Goal: Navigation & Orientation: Find specific page/section

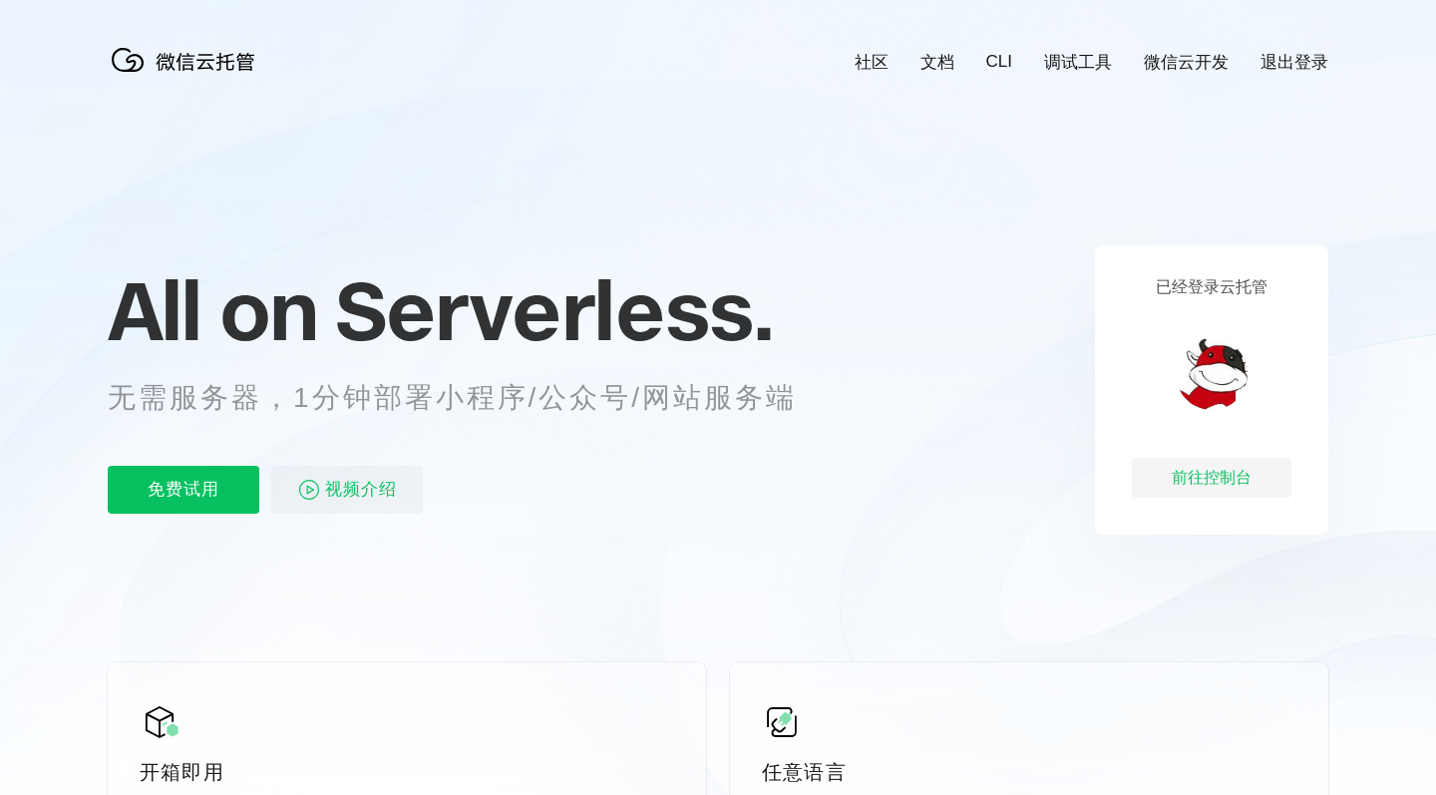
scroll to position [0, 3546]
click at [1228, 478] on div "前往控制台" at bounding box center [1212, 478] width 160 height 40
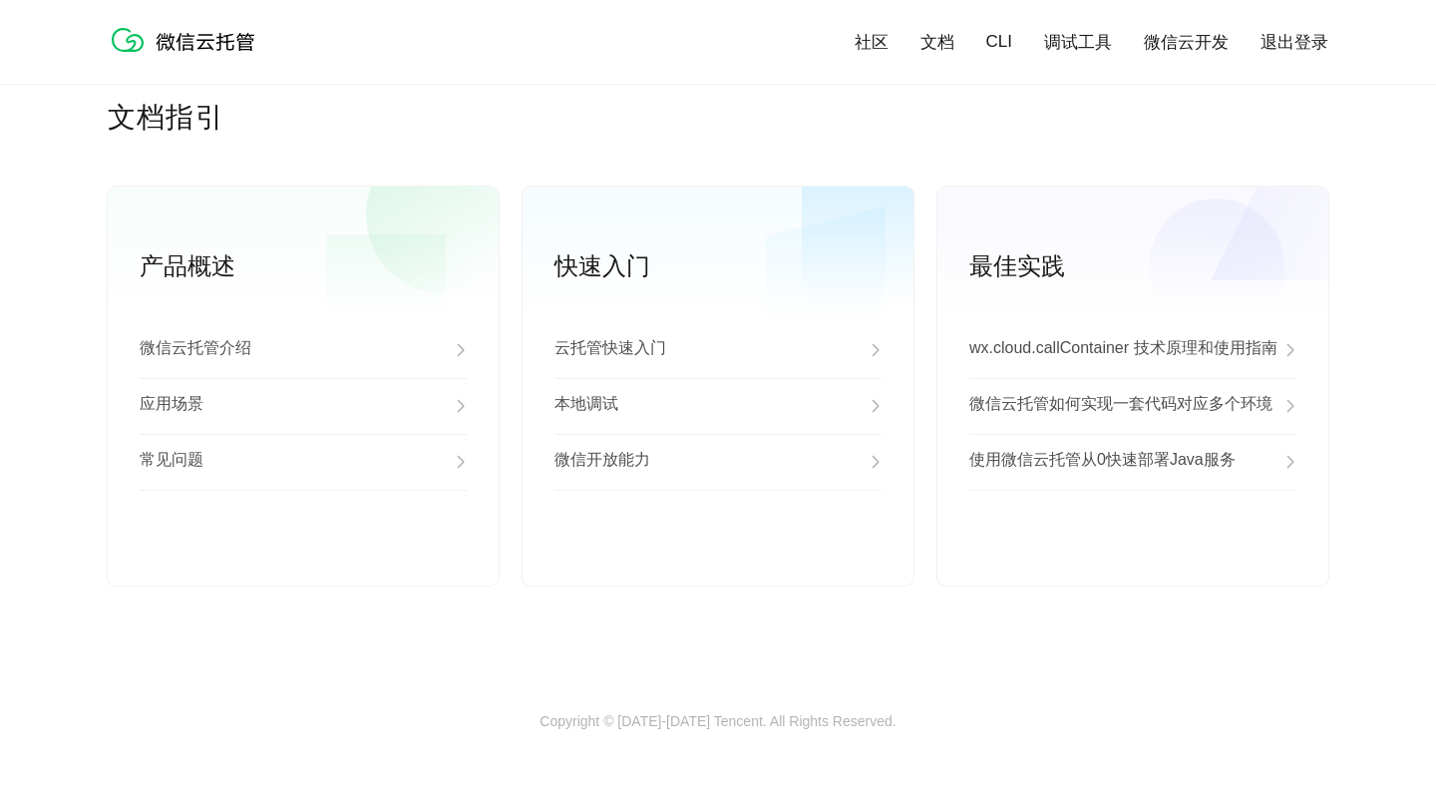
scroll to position [5053, 0]
click at [720, 555] on link "查看更多" at bounding box center [717, 554] width 327 height 18
click at [719, 555] on link "查看更多" at bounding box center [717, 554] width 327 height 18
click at [715, 551] on link "查看更多" at bounding box center [717, 554] width 327 height 18
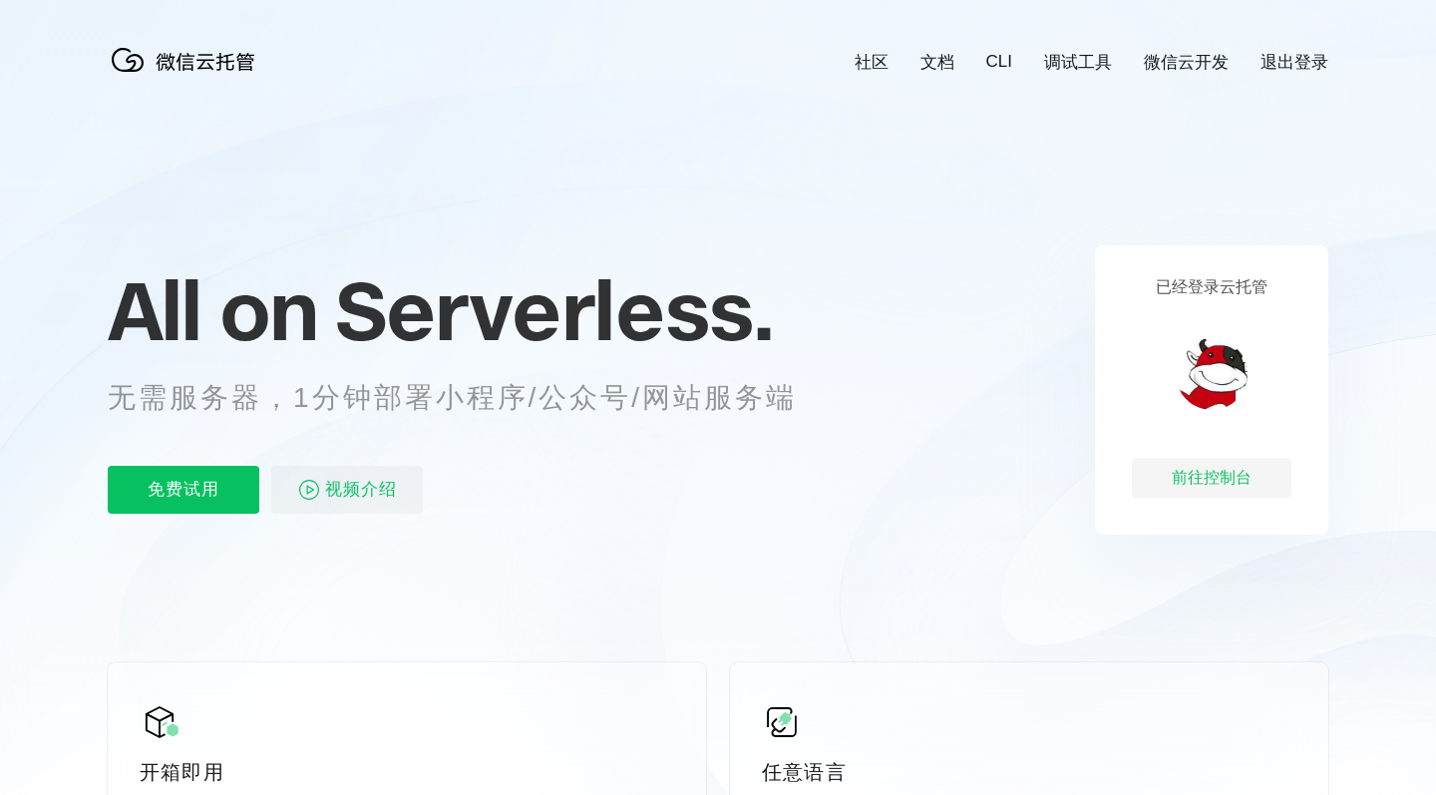
scroll to position [0, 3546]
click at [1205, 467] on div "前往控制台" at bounding box center [1212, 478] width 160 height 40
click at [1202, 466] on div "前往控制台" at bounding box center [1212, 478] width 160 height 40
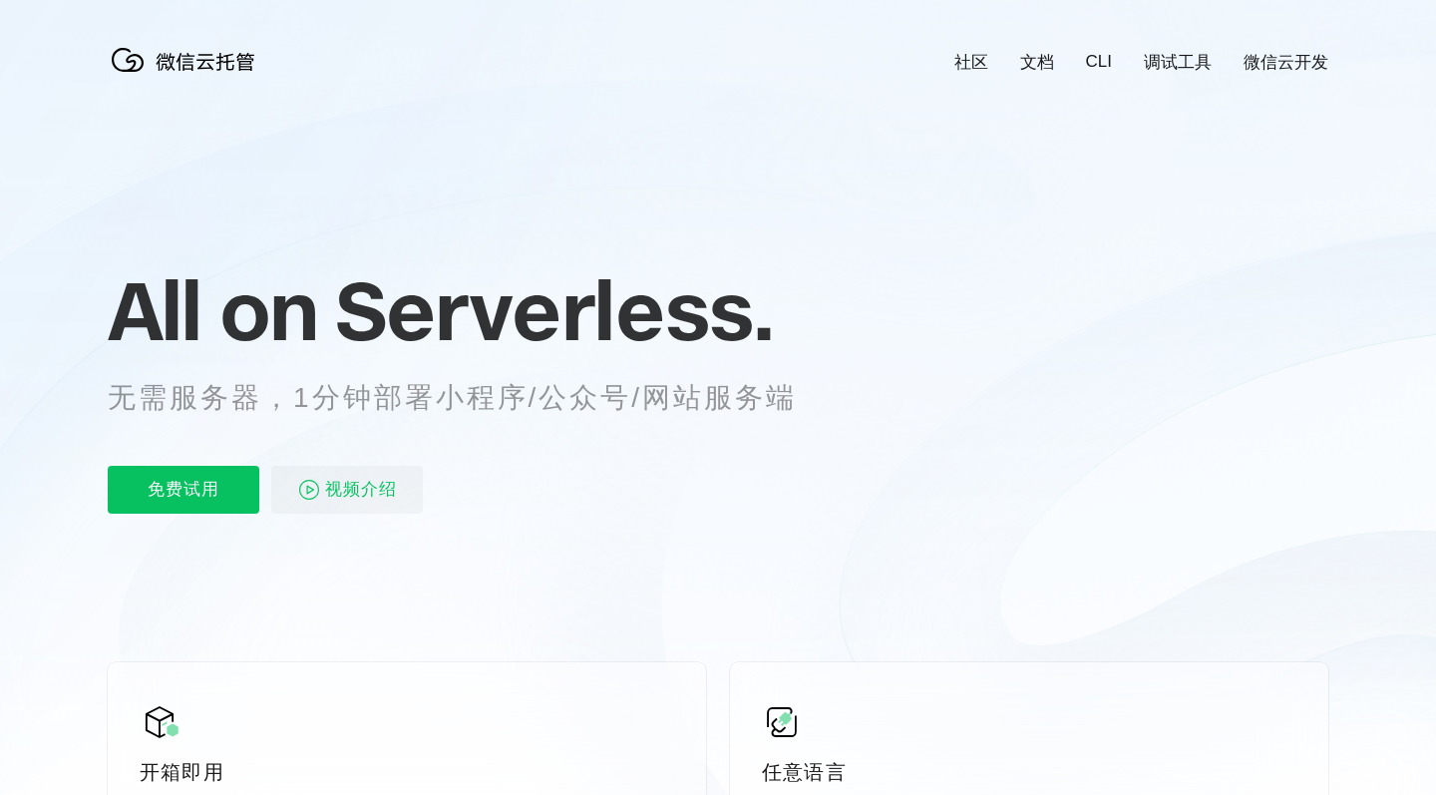
scroll to position [0, 3546]
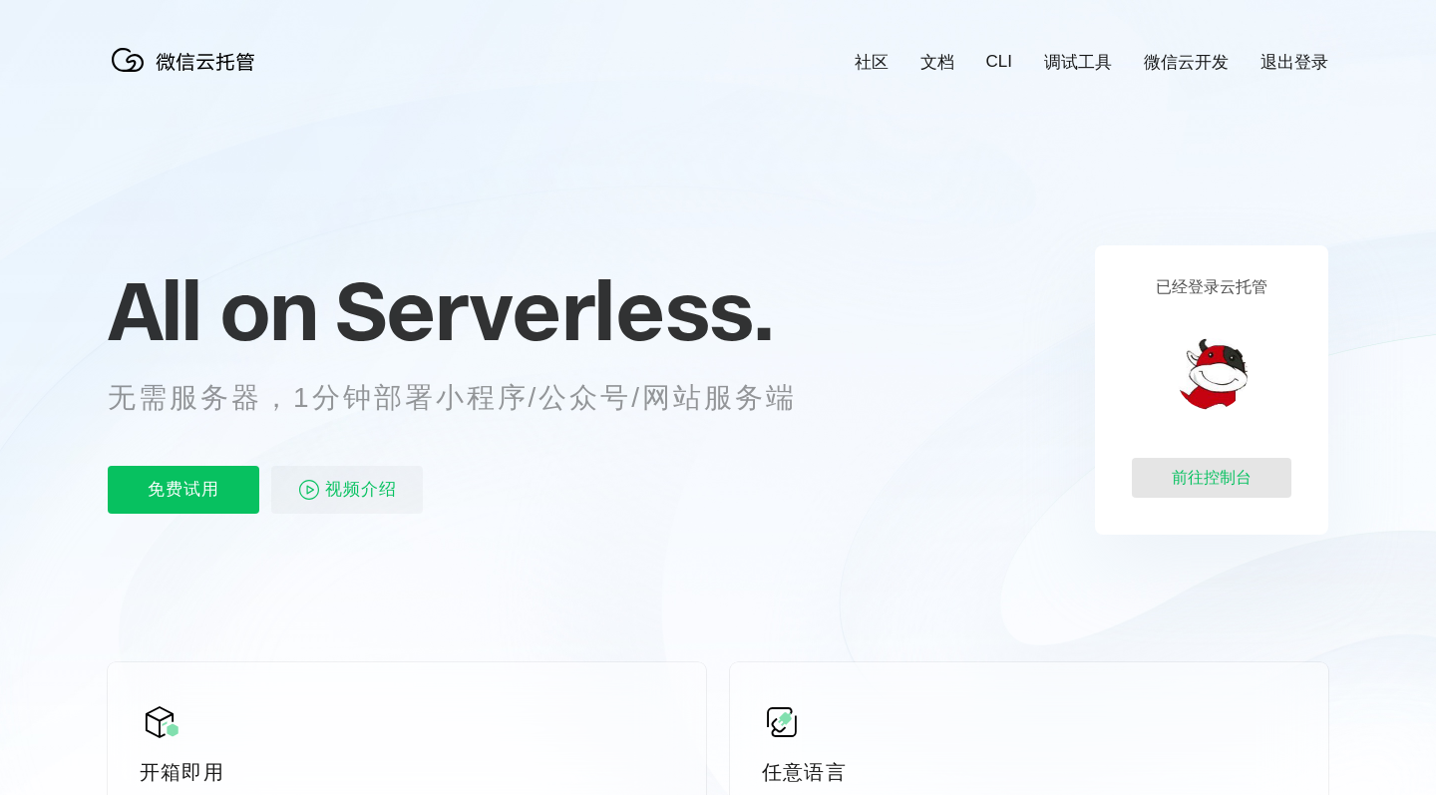
click at [1240, 489] on div "前往控制台" at bounding box center [1212, 478] width 160 height 40
click at [1165, 58] on link "微信云开发" at bounding box center [1186, 62] width 85 height 23
click at [1060, 66] on link "调试工具" at bounding box center [1078, 62] width 68 height 23
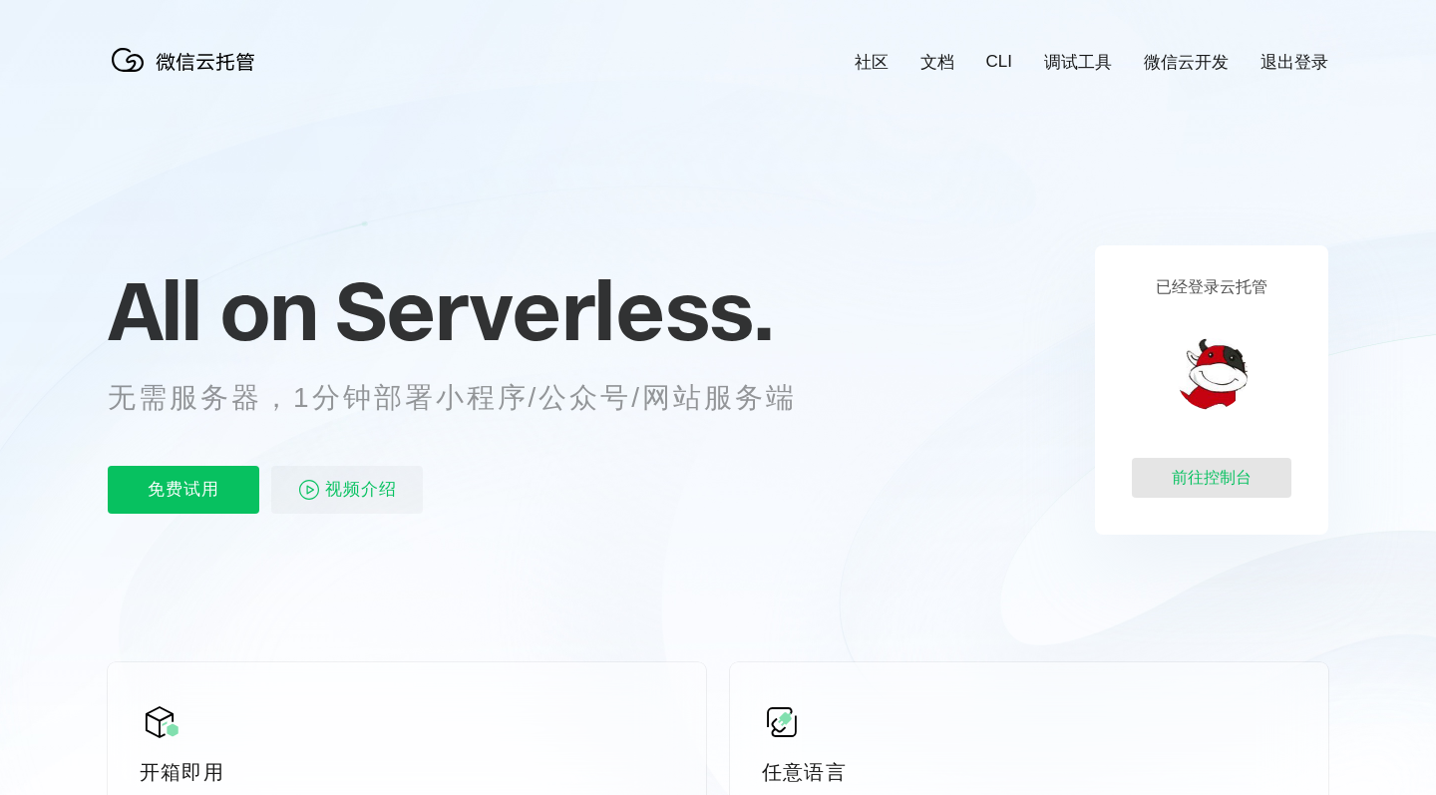
click at [1213, 467] on div "前往控制台" at bounding box center [1212, 478] width 160 height 40
click at [1165, 62] on link "微信云开发" at bounding box center [1186, 62] width 85 height 23
click at [1219, 467] on div "前往控制台" at bounding box center [1212, 478] width 160 height 40
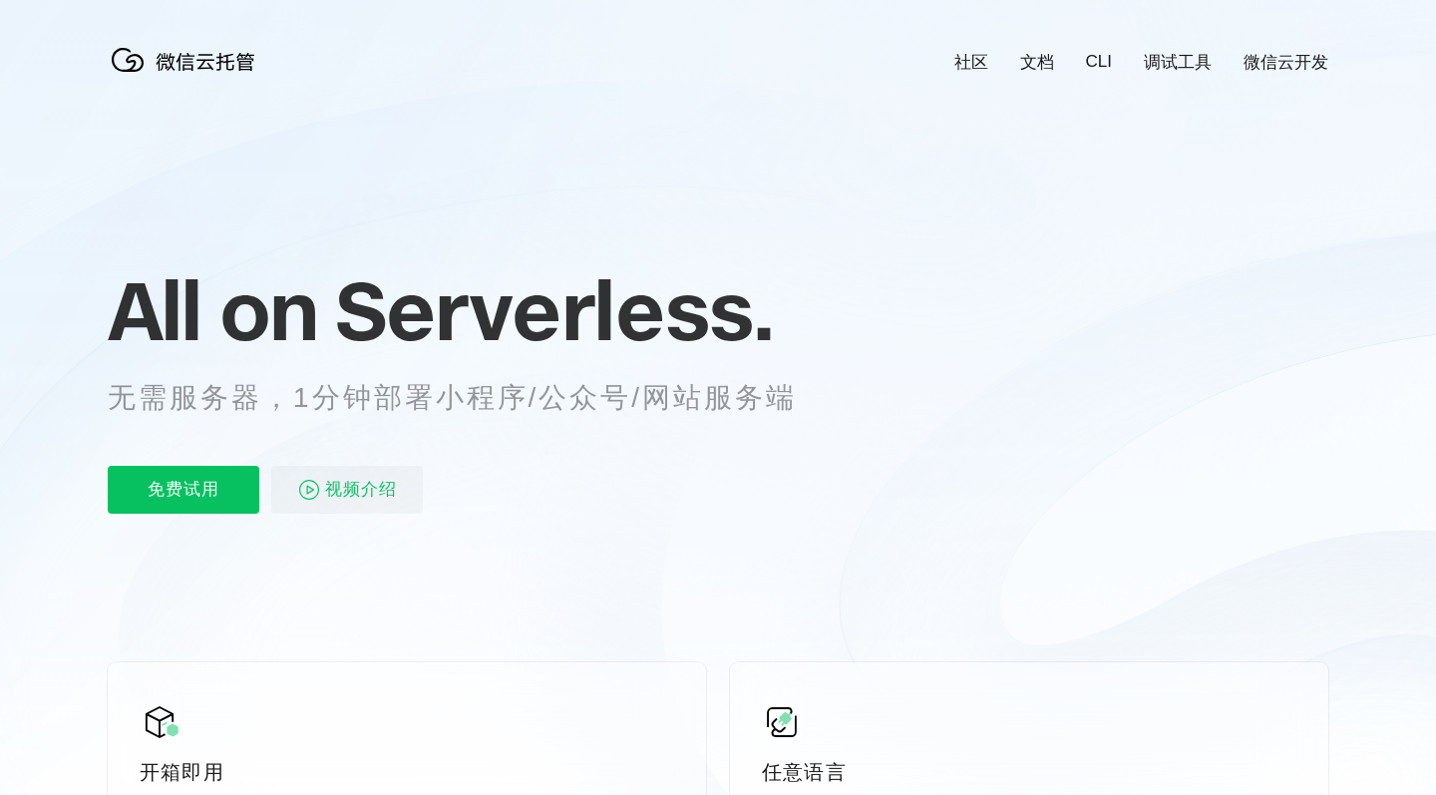
scroll to position [0, 3546]
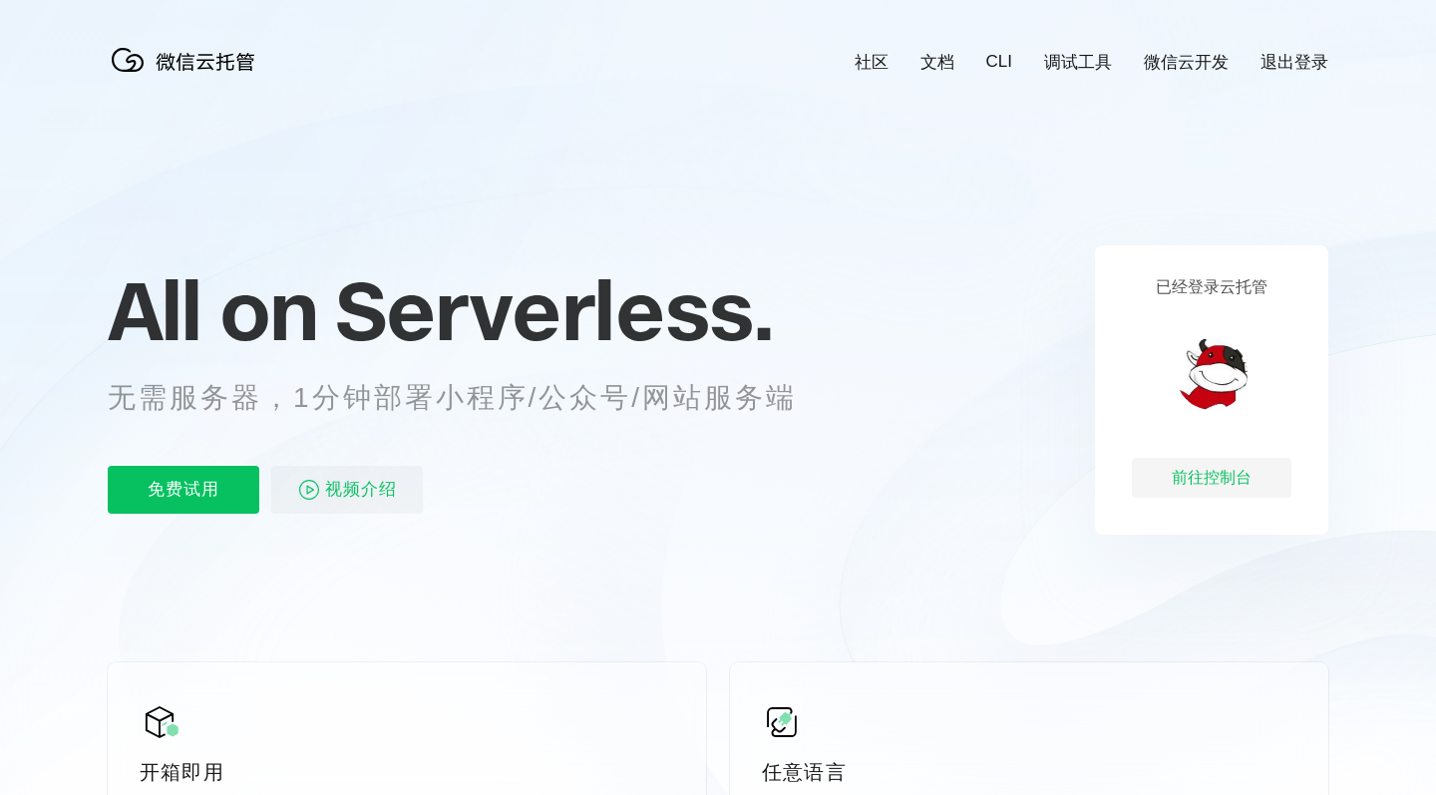
scroll to position [0, 3546]
click at [1223, 483] on div "前往控制台" at bounding box center [1212, 478] width 160 height 40
